Goal: Find specific page/section: Find specific page/section

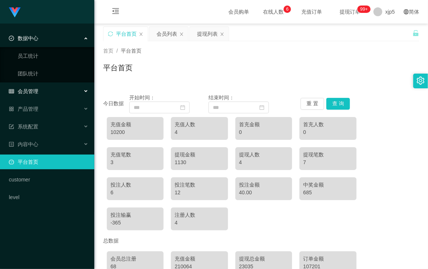
click at [40, 92] on div "会员管理" at bounding box center [47, 91] width 94 height 15
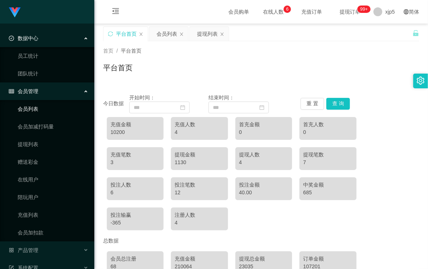
click at [39, 111] on link "会员列表" at bounding box center [53, 109] width 71 height 15
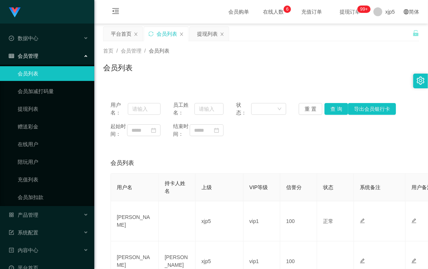
scroll to position [56, 0]
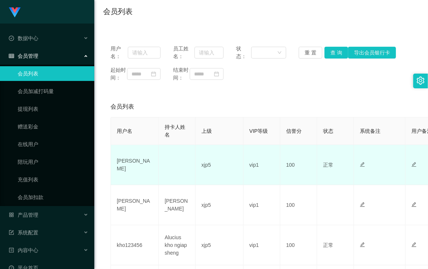
click at [125, 172] on td "Lynee" at bounding box center [135, 165] width 48 height 40
copy td "Lynee"
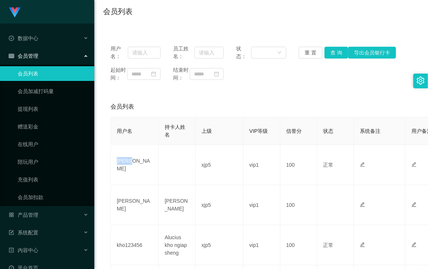
scroll to position [0, 0]
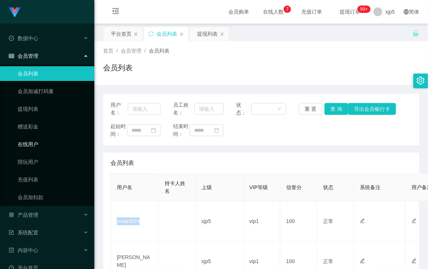
scroll to position [56, 0]
click at [46, 261] on link "平台首页" at bounding box center [49, 268] width 80 height 15
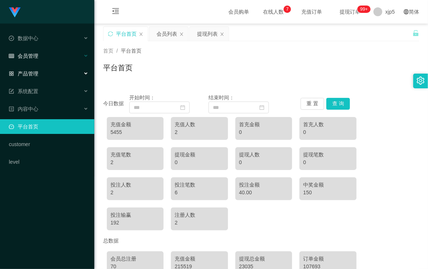
click at [38, 56] on span "会员管理" at bounding box center [23, 56] width 29 height 6
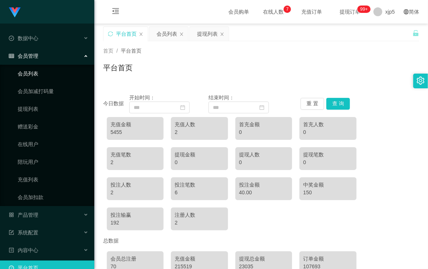
click at [34, 69] on link "会员列表" at bounding box center [53, 73] width 71 height 15
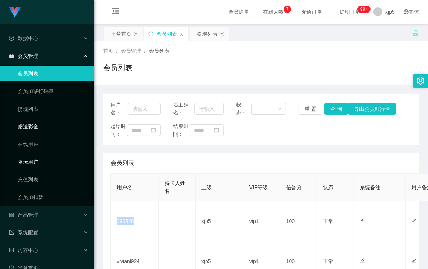
scroll to position [56, 0]
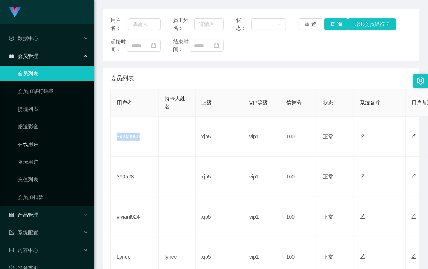
scroll to position [49, 0]
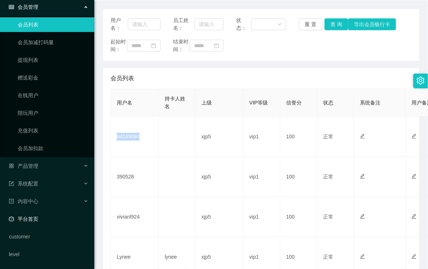
click at [50, 214] on link "平台首页" at bounding box center [49, 219] width 80 height 15
